Goal: Book appointment/travel/reservation

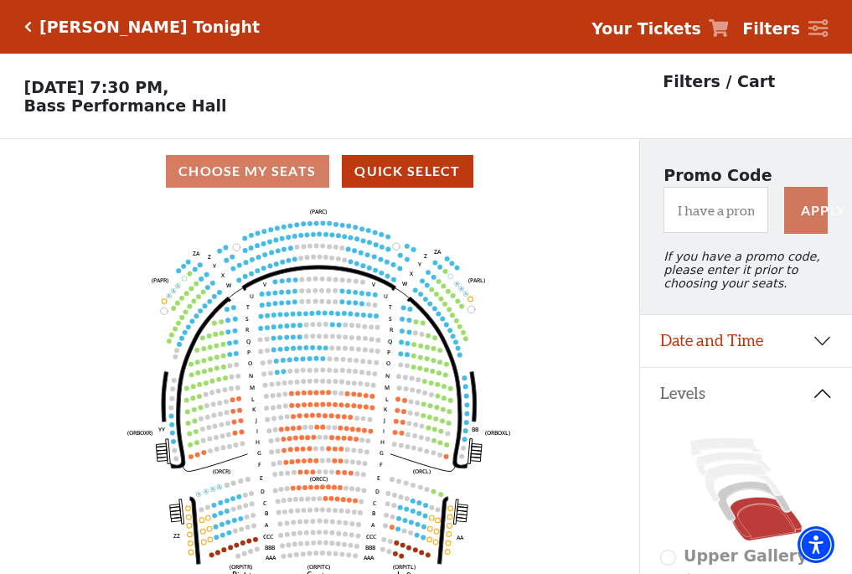
scroll to position [78, 0]
